Goal: Complete application form

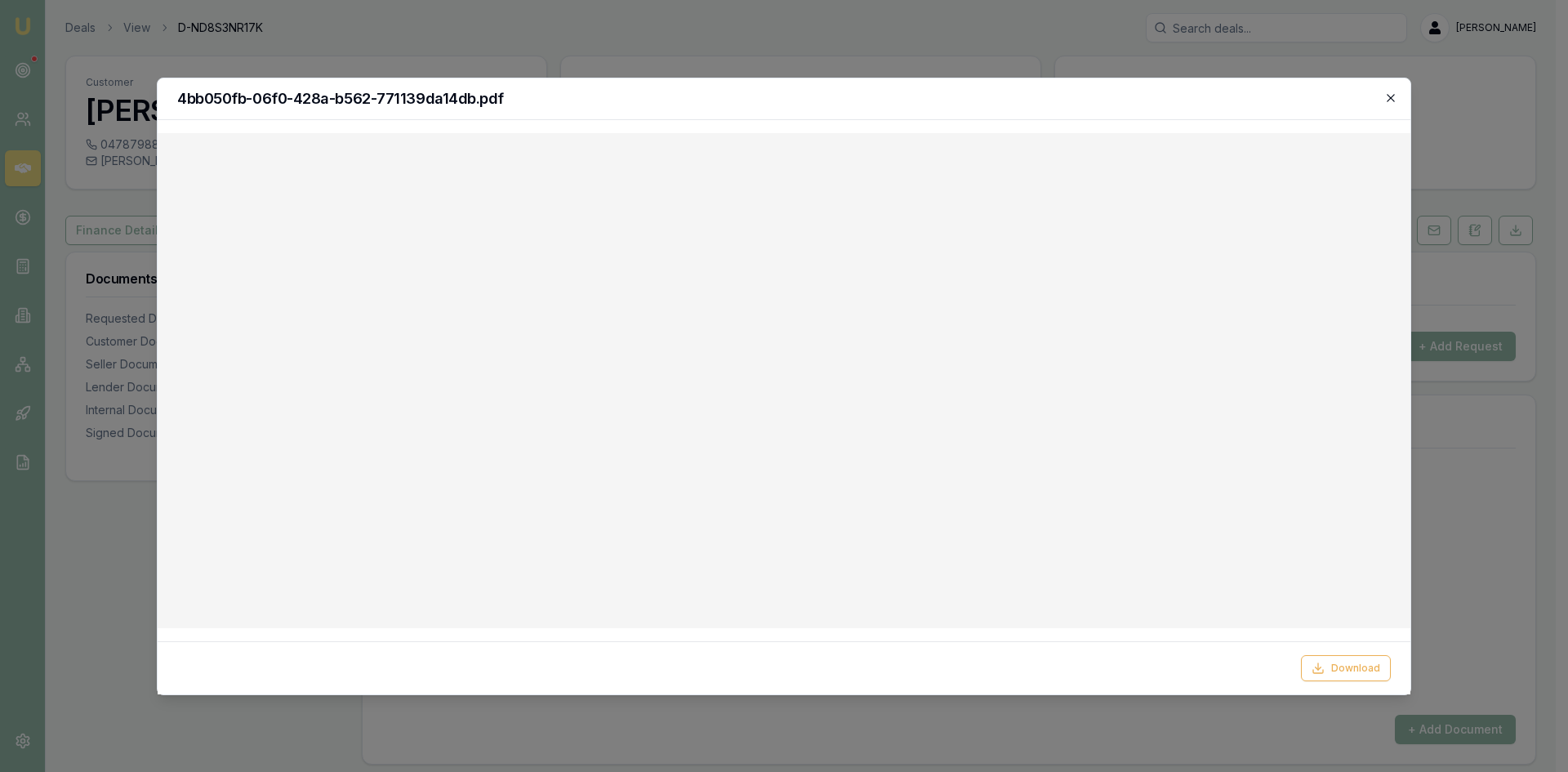
click at [1393, 97] on icon "button" at bounding box center [1391, 98] width 8 height 8
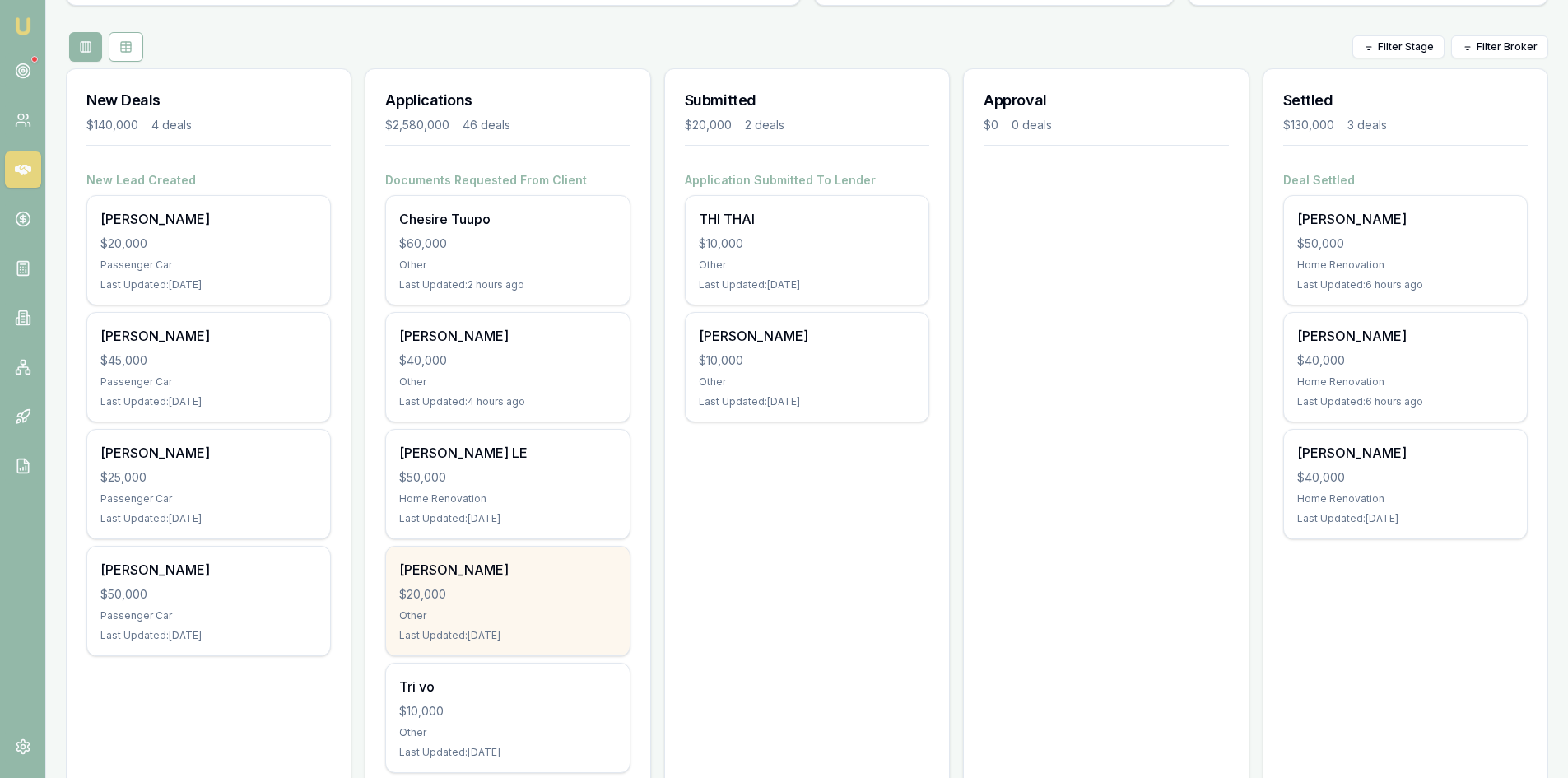
scroll to position [247, 0]
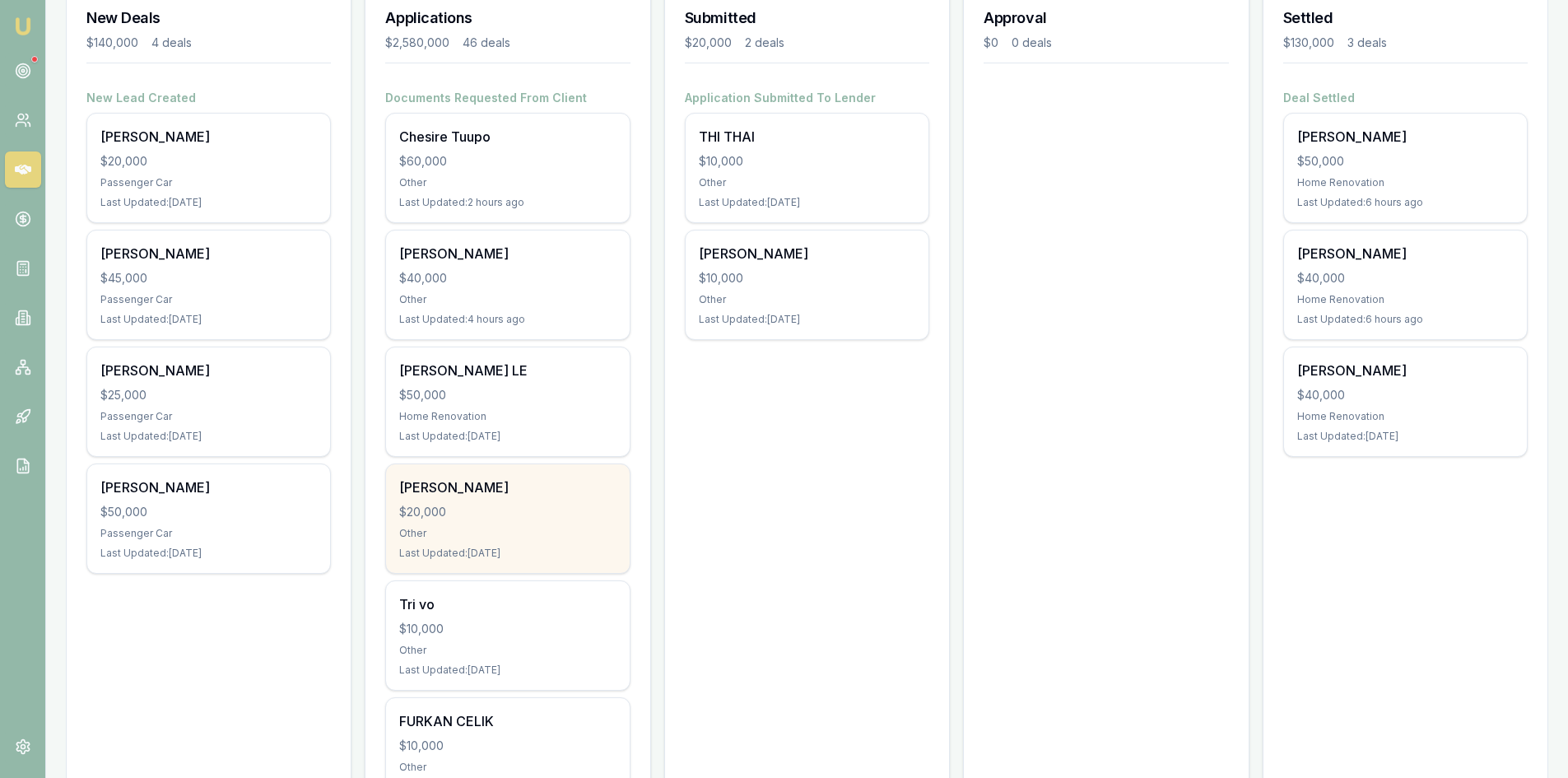
click at [488, 504] on div "$20,000" at bounding box center [508, 512] width 216 height 16
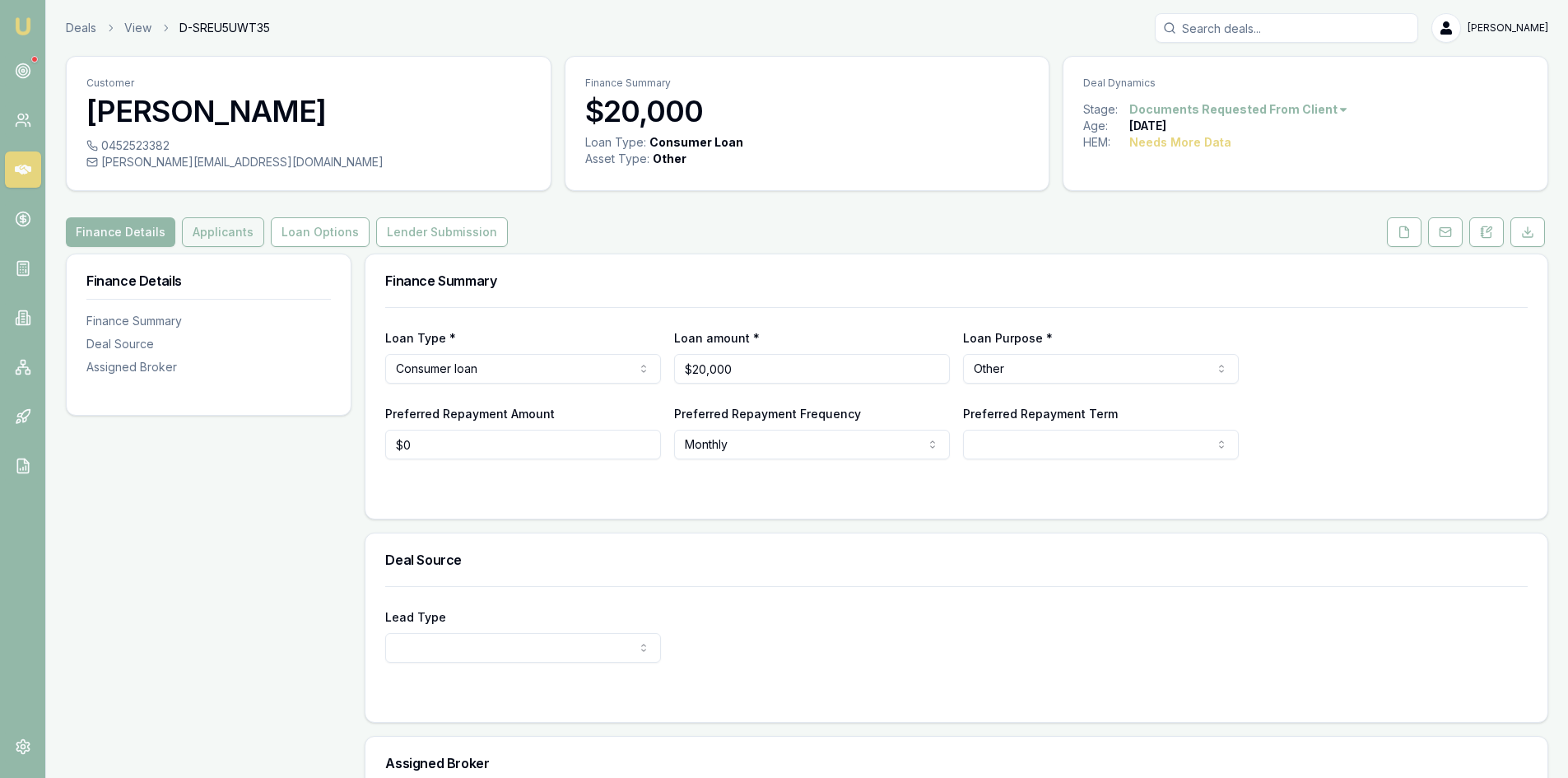
click at [208, 221] on button "Applicants" at bounding box center [222, 232] width 82 height 30
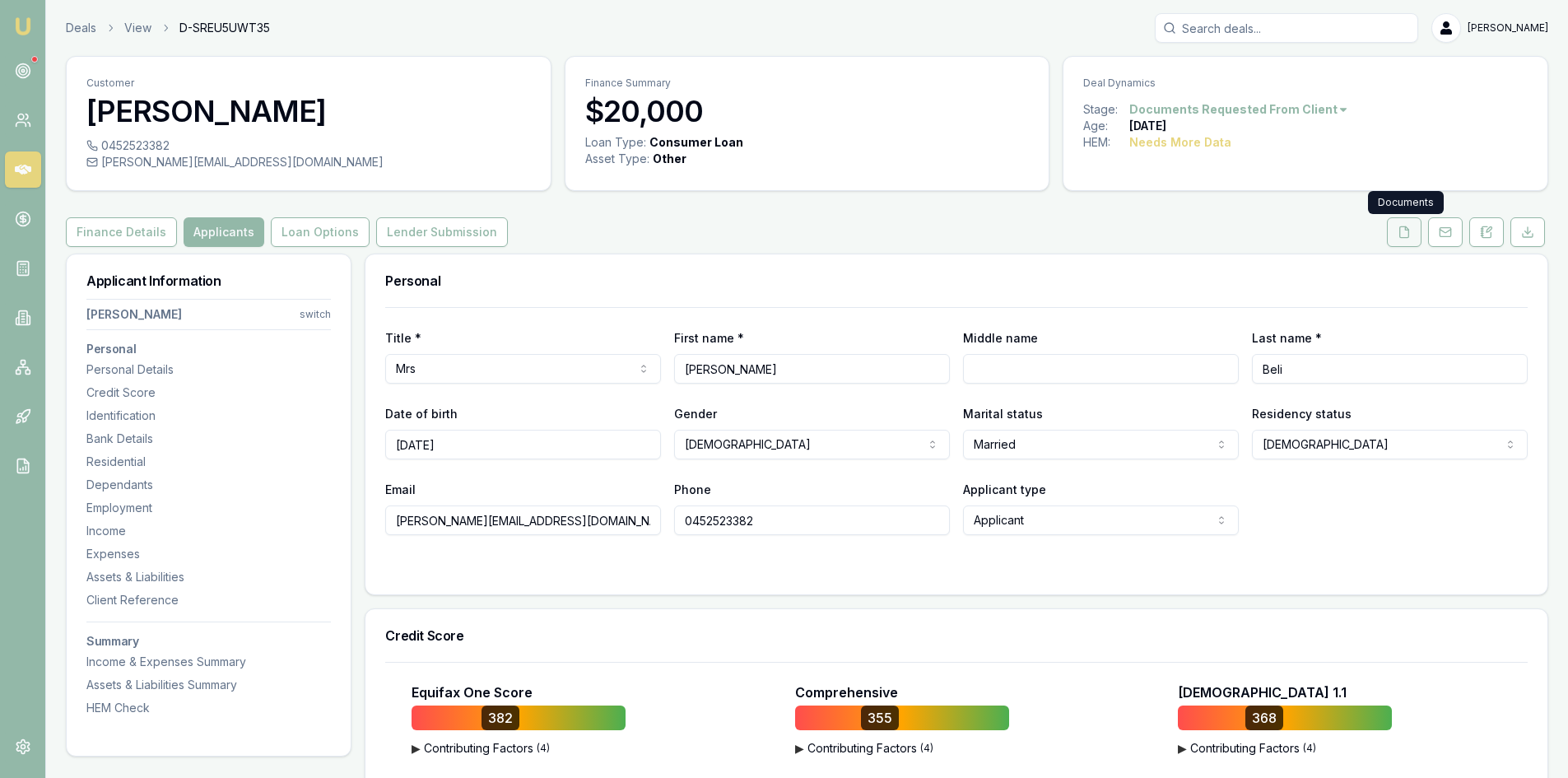
click at [1399, 237] on icon at bounding box center [1404, 233] width 14 height 14
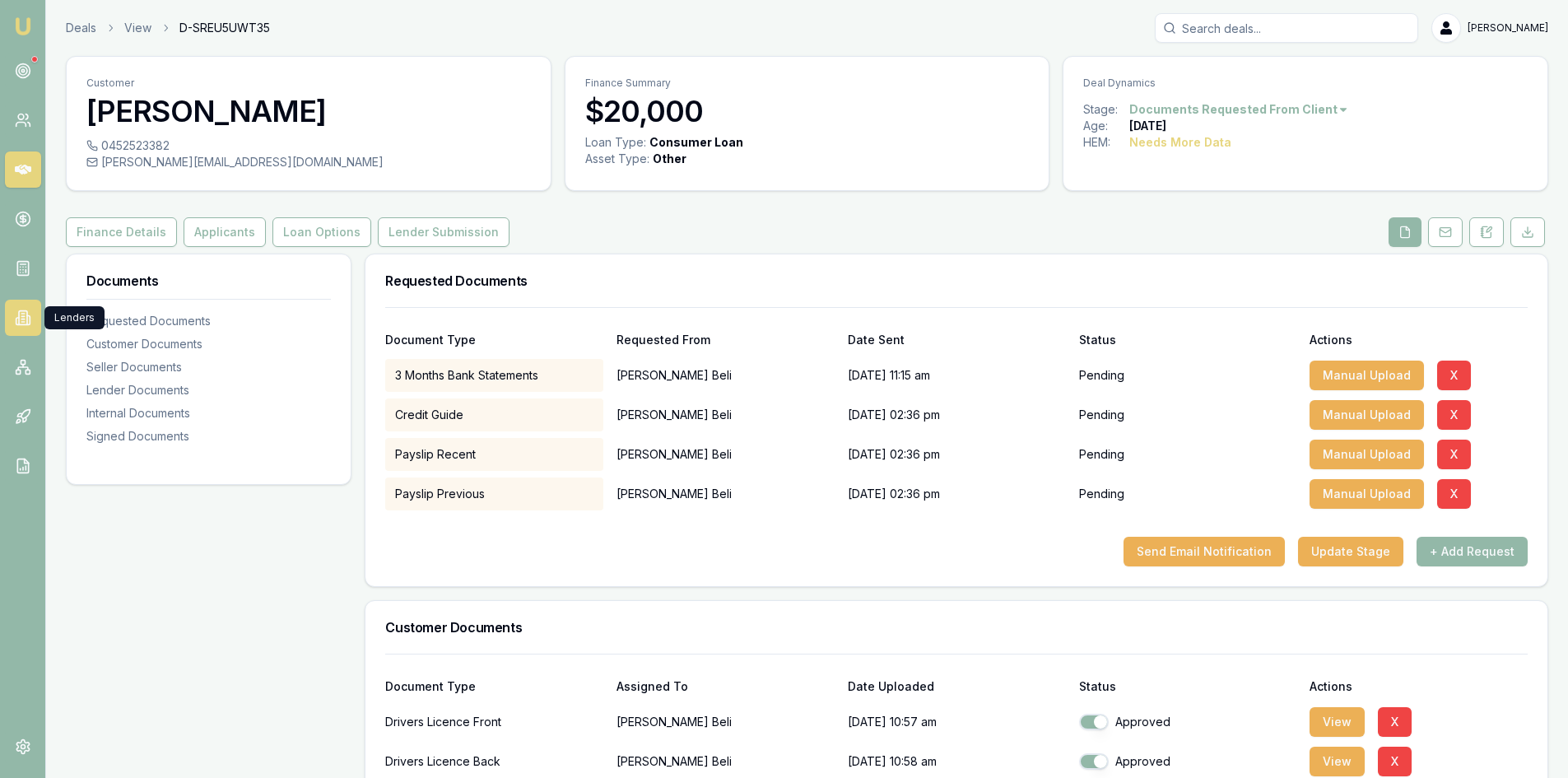
click at [32, 328] on link at bounding box center [23, 318] width 37 height 37
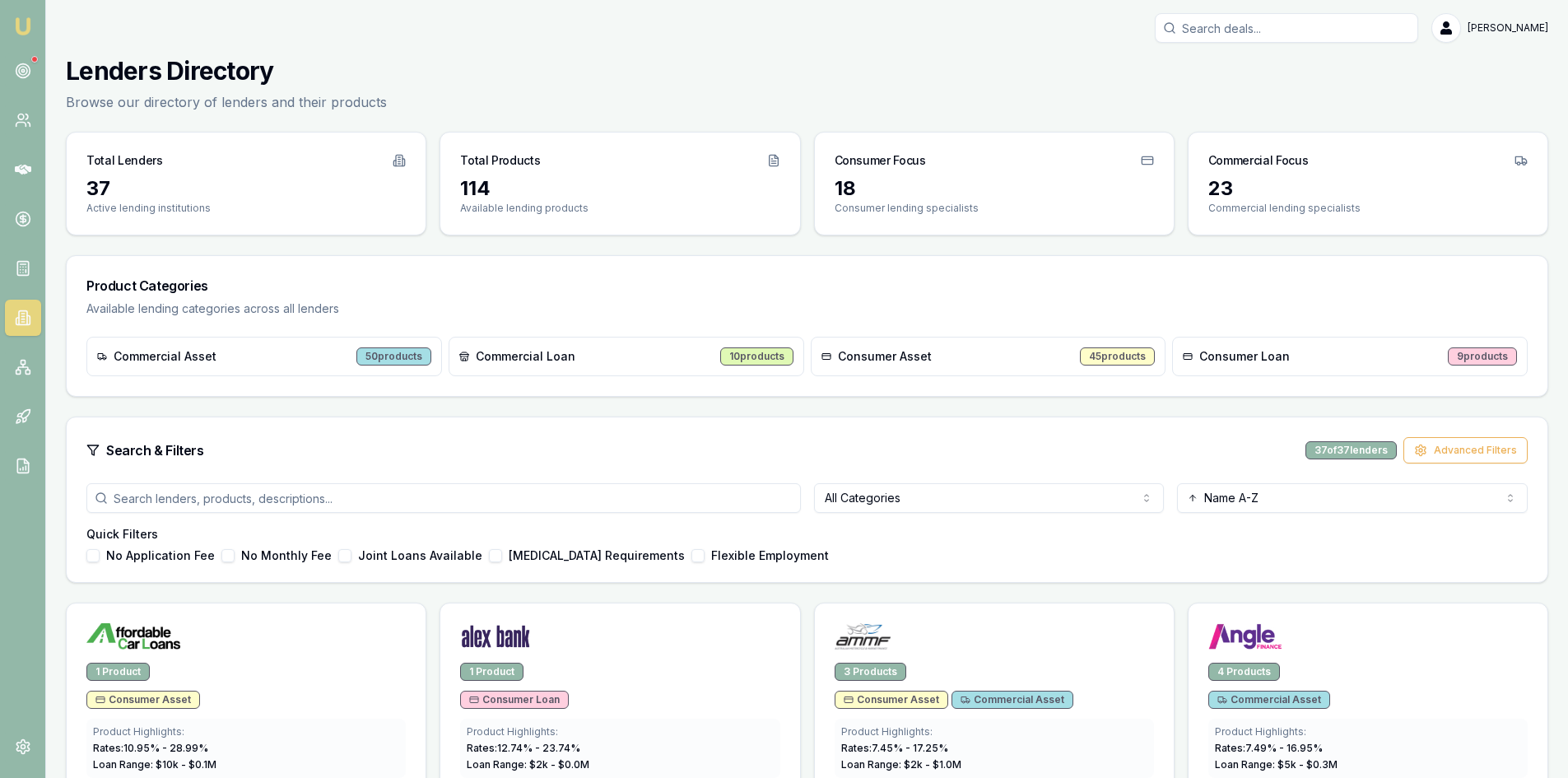
scroll to position [82, 0]
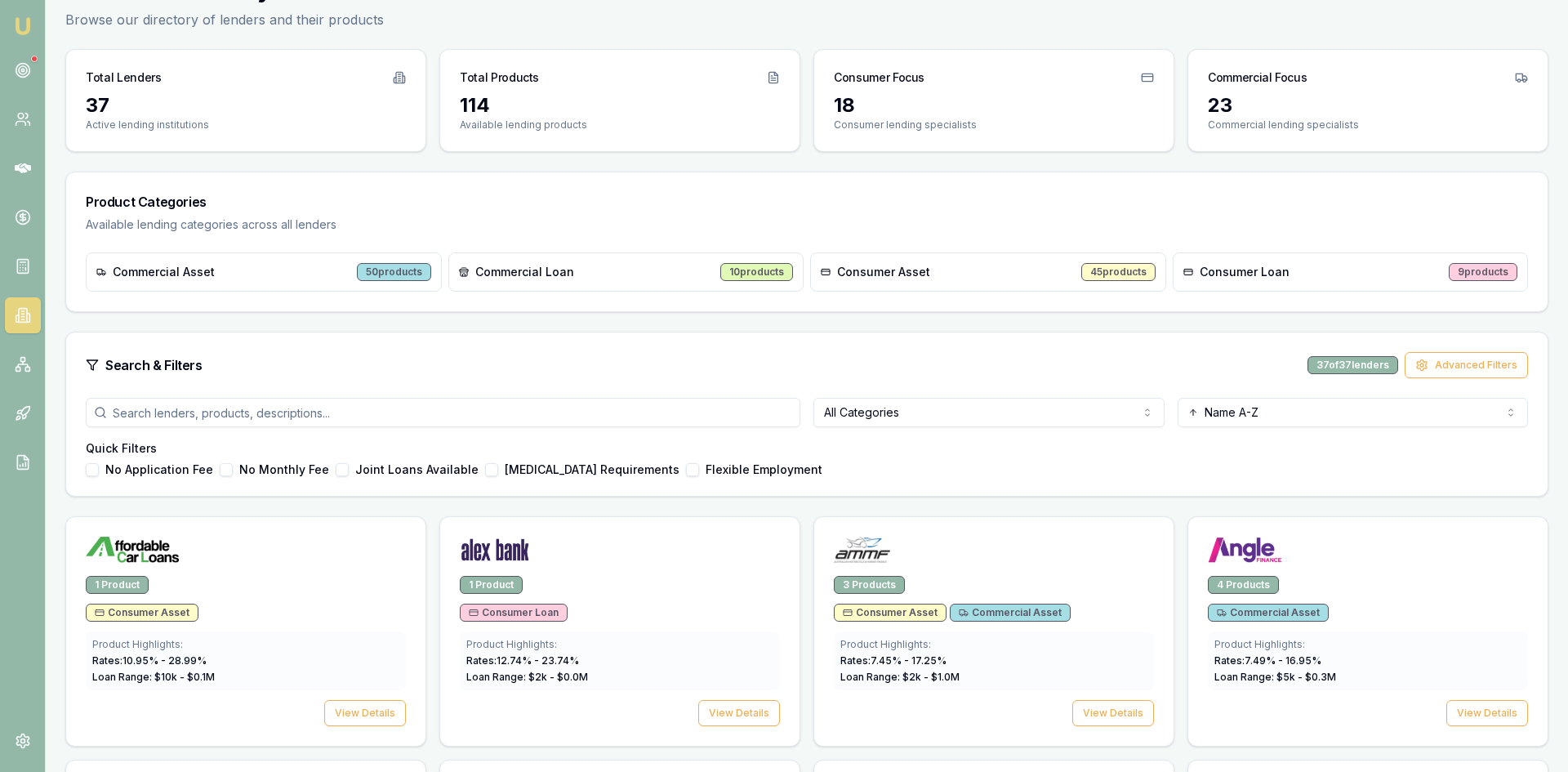
click at [911, 405] on html "Emu Broker Steven Nguyen Toggle Menu Lenders Directory Browse our directory of …" at bounding box center [784, 305] width 1568 height 772
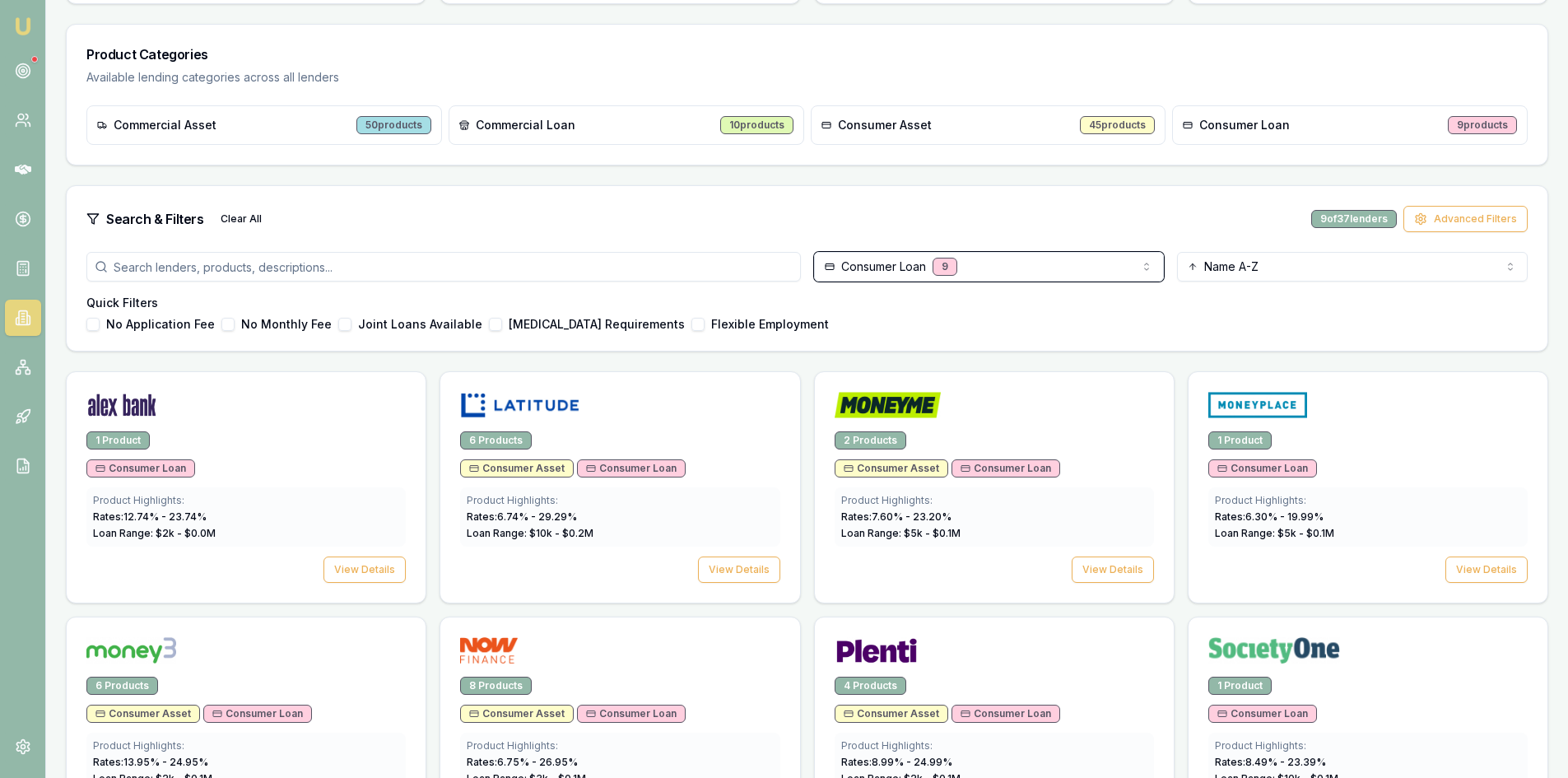
scroll to position [0, 0]
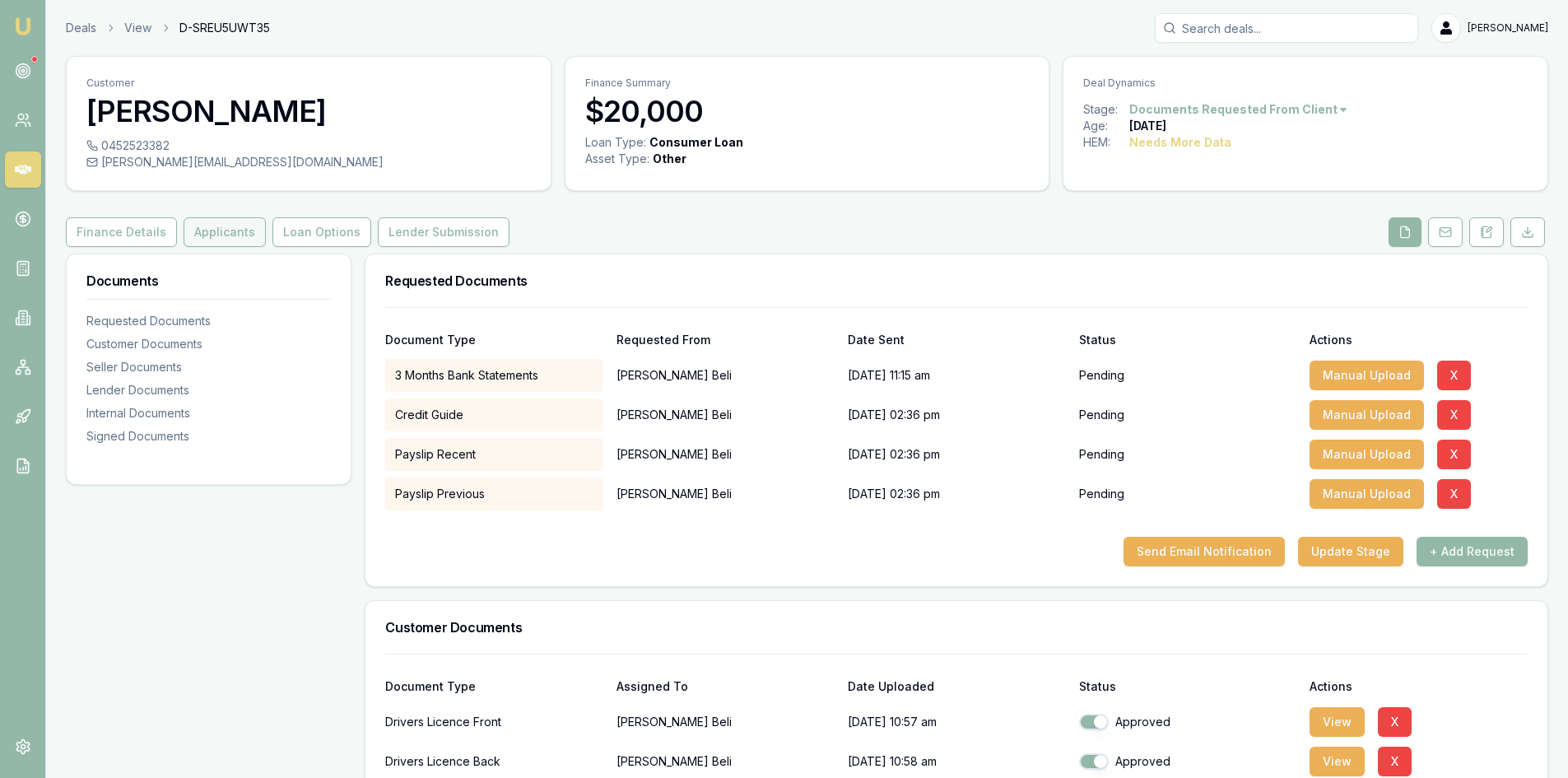
click at [250, 228] on button "Applicants" at bounding box center [224, 232] width 82 height 30
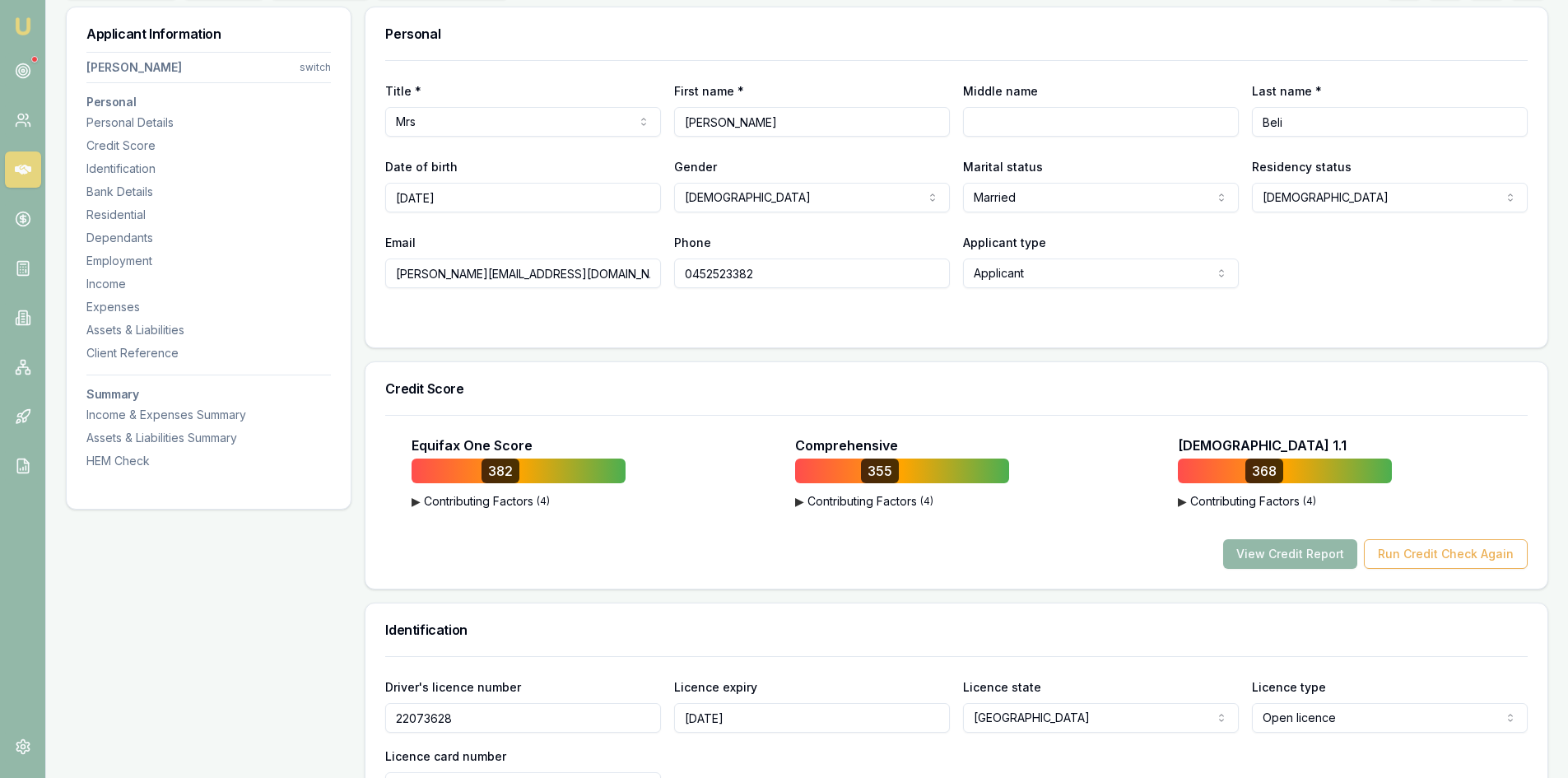
scroll to position [165, 0]
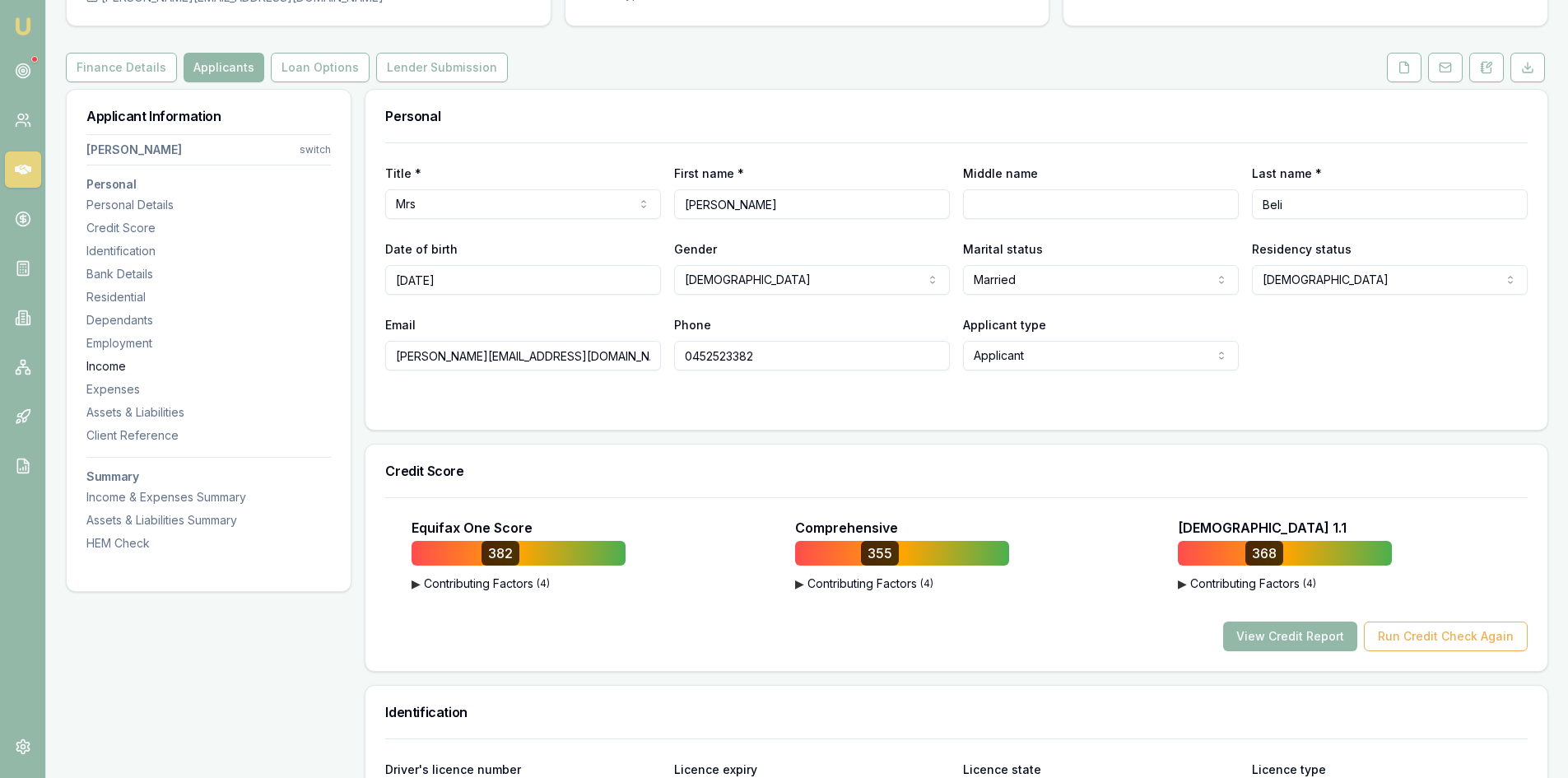
drag, startPoint x: 536, startPoint y: 356, endPoint x: 329, endPoint y: 361, distance: 207.1
click at [727, 358] on input "0452523382" at bounding box center [812, 355] width 276 height 30
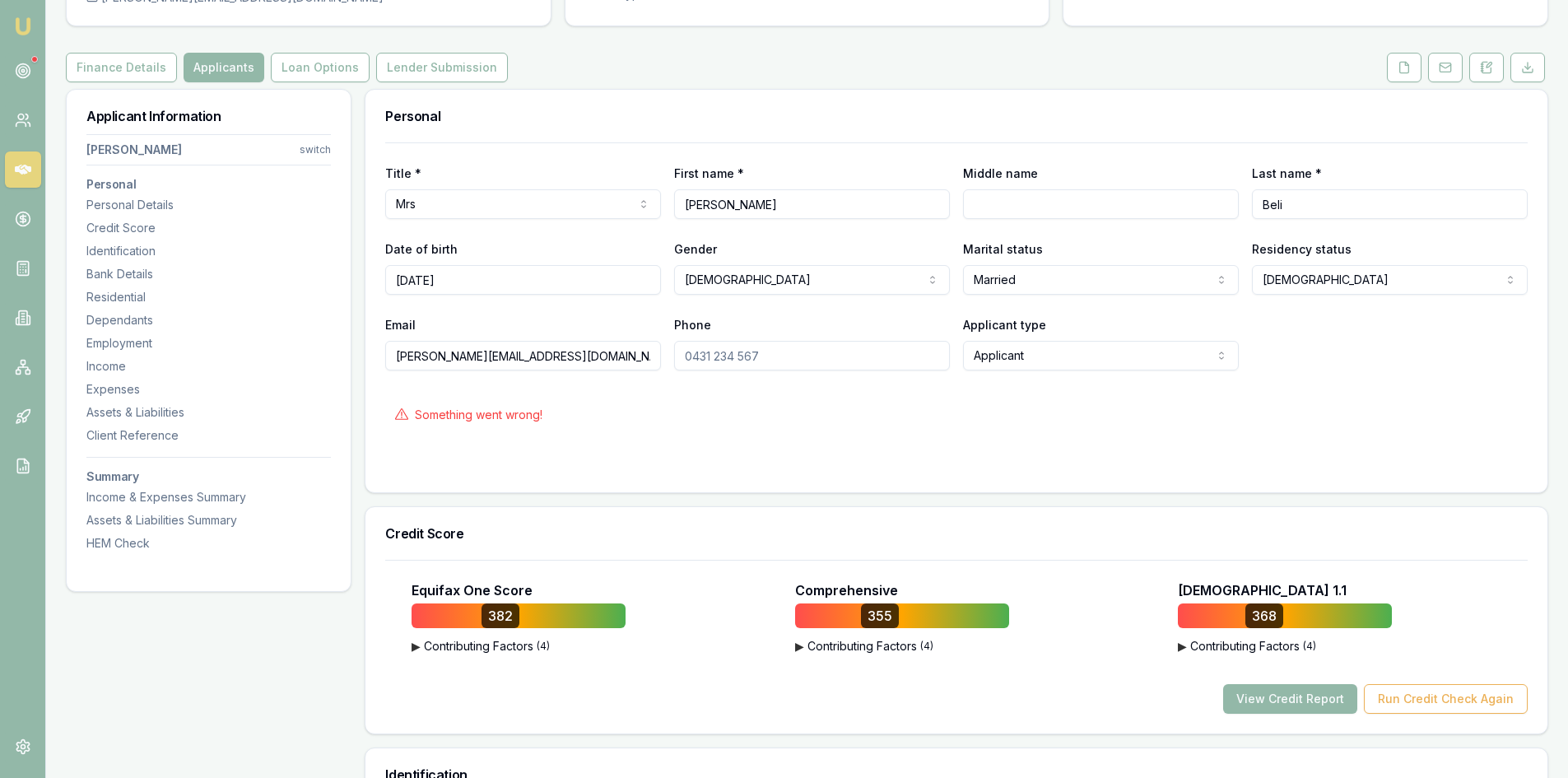
click at [794, 353] on input "Phone" at bounding box center [812, 355] width 276 height 30
click at [762, 416] on div "Something went wrong!" at bounding box center [956, 415] width 1142 height 37
type input "0452523382"
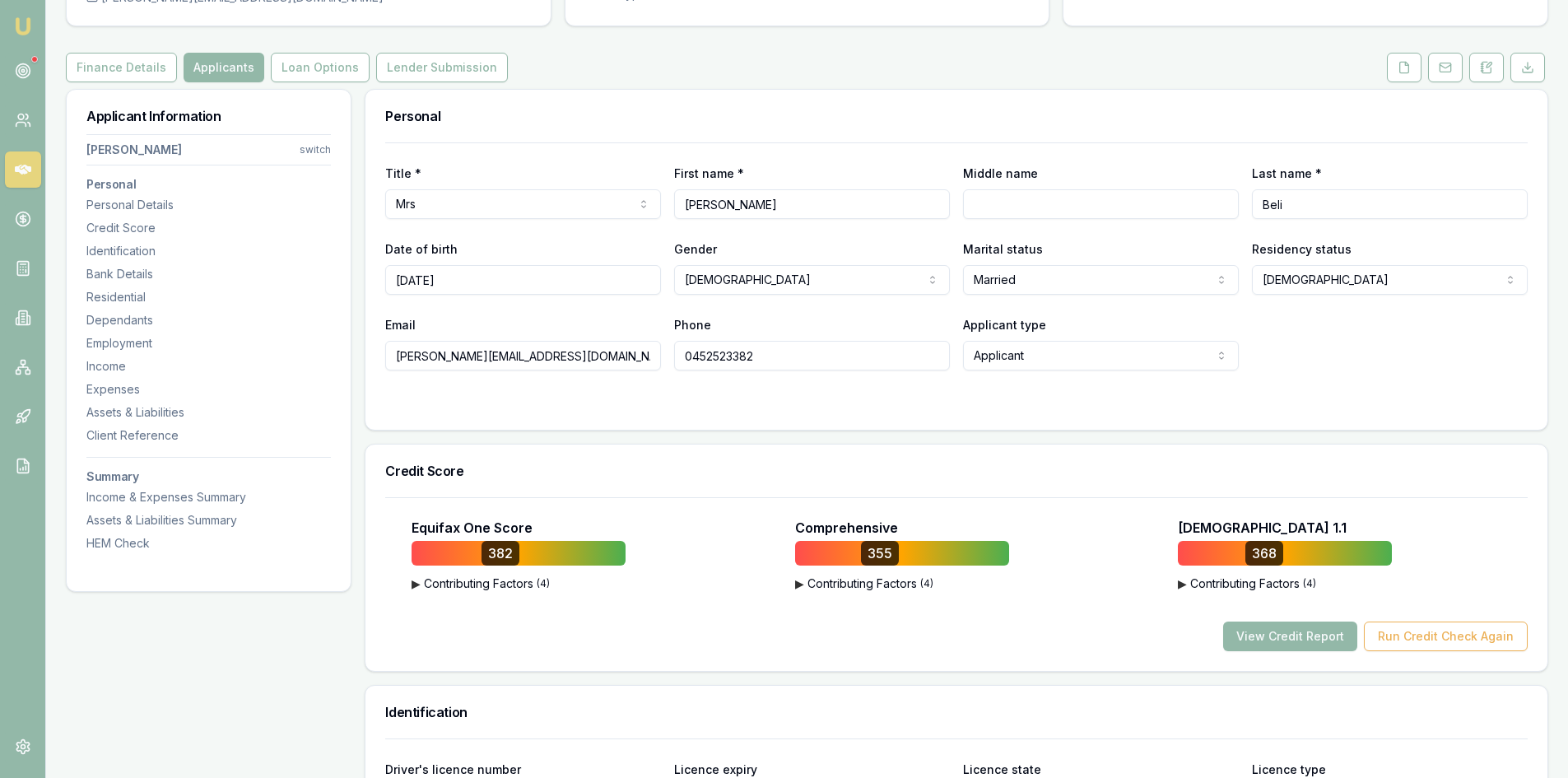
click at [652, 372] on form "Title * Mrs Mr Mrs Miss Ms Dr Prof First name * Mirna Middle name Last name * B…" at bounding box center [956, 276] width 1142 height 267
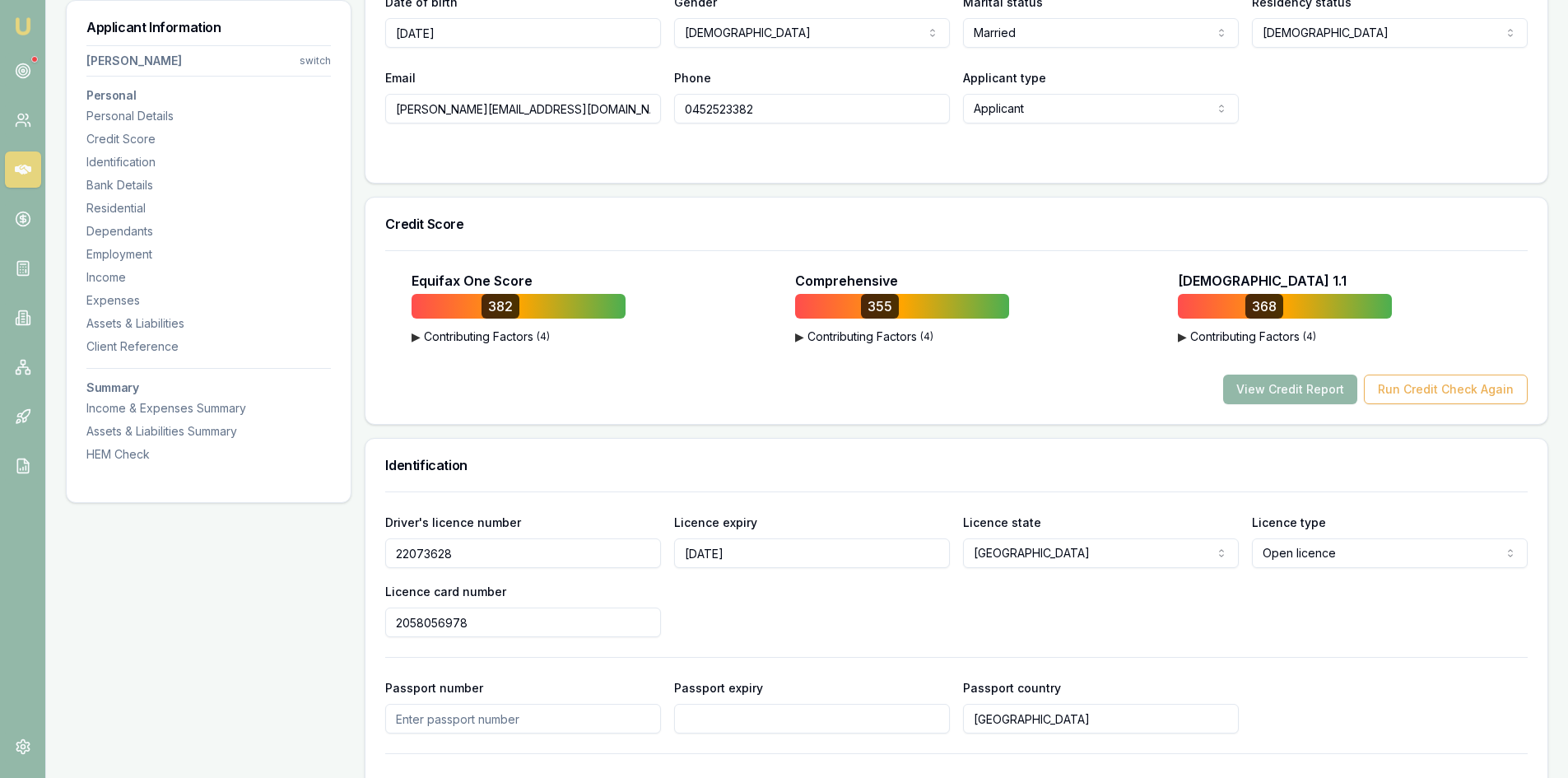
scroll to position [576, 0]
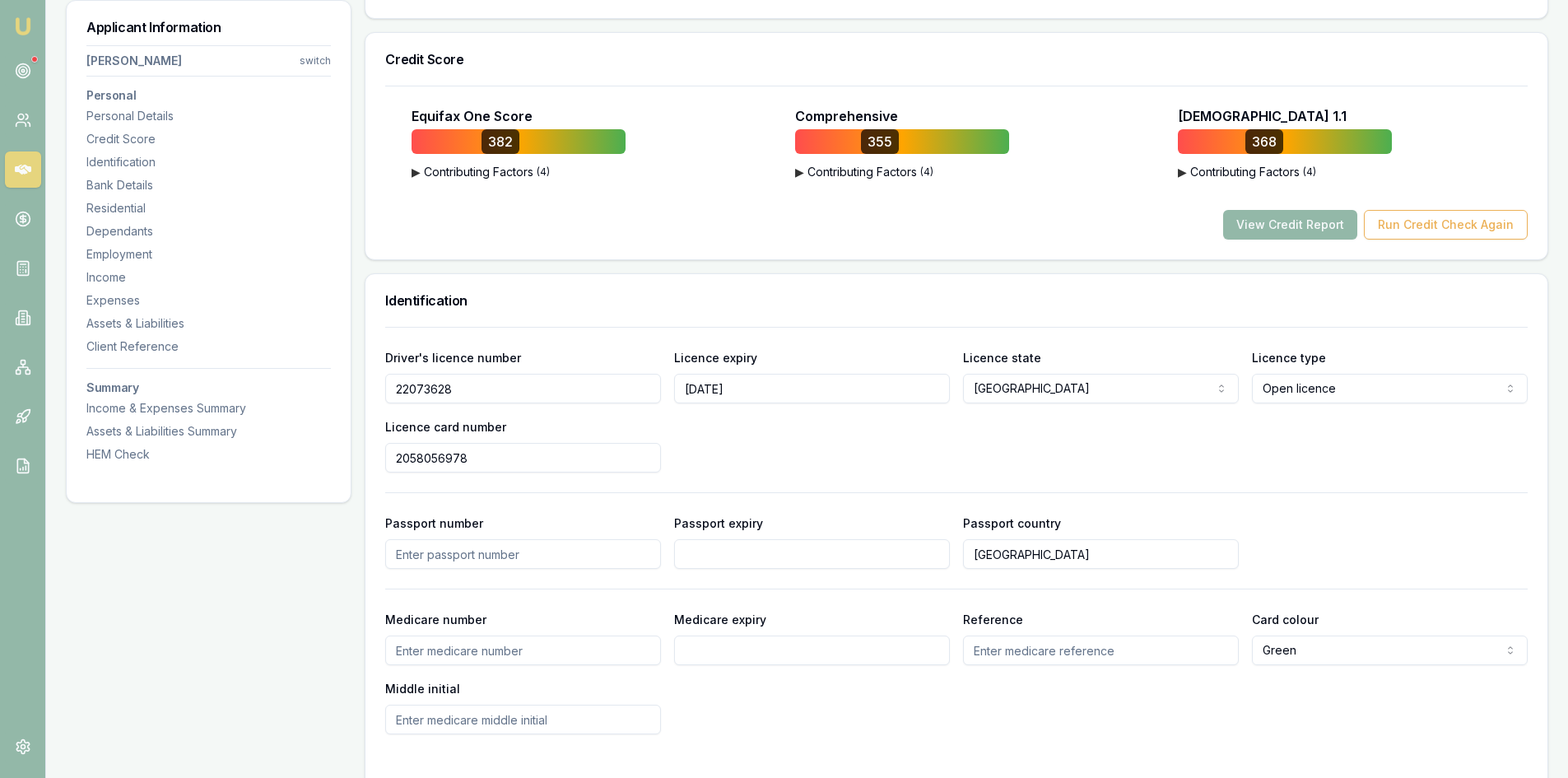
click at [422, 392] on input "22073628" at bounding box center [523, 388] width 276 height 30
click at [430, 455] on input "2058056978" at bounding box center [523, 458] width 276 height 30
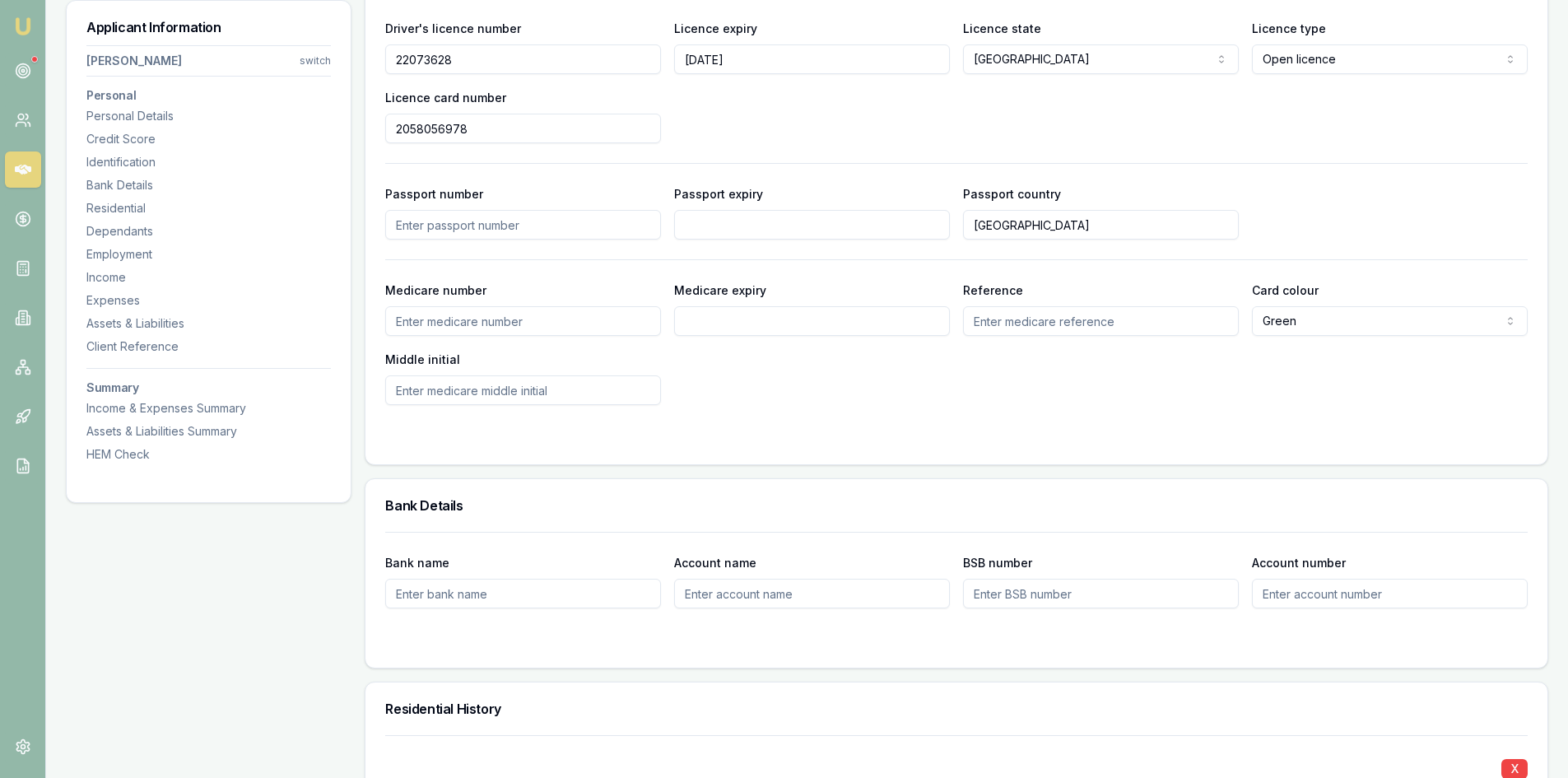
scroll to position [740, 0]
